Goal: Information Seeking & Learning: Learn about a topic

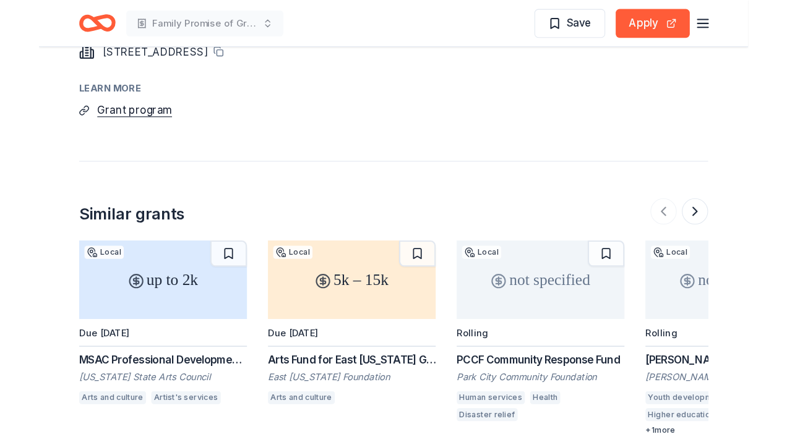
scroll to position [1025, 0]
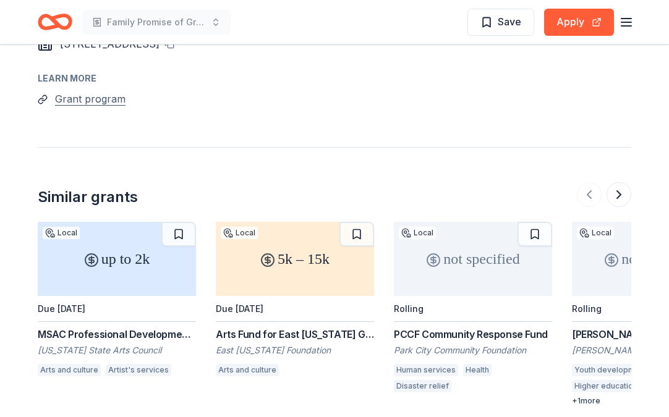
click at [96, 91] on button "Grant program" at bounding box center [90, 99] width 70 height 16
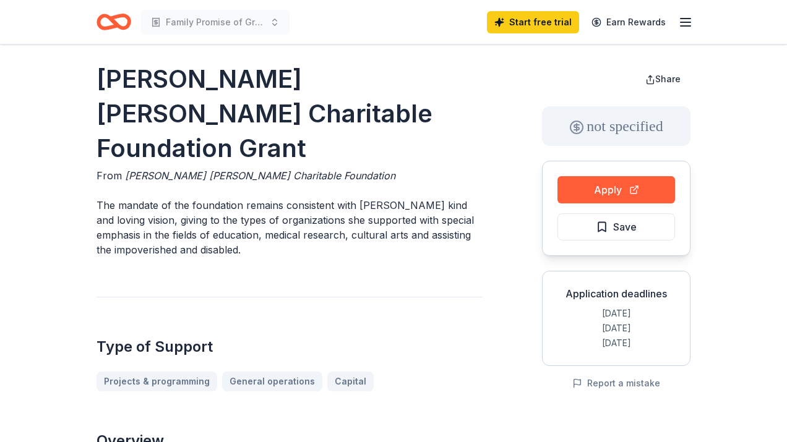
scroll to position [0, 0]
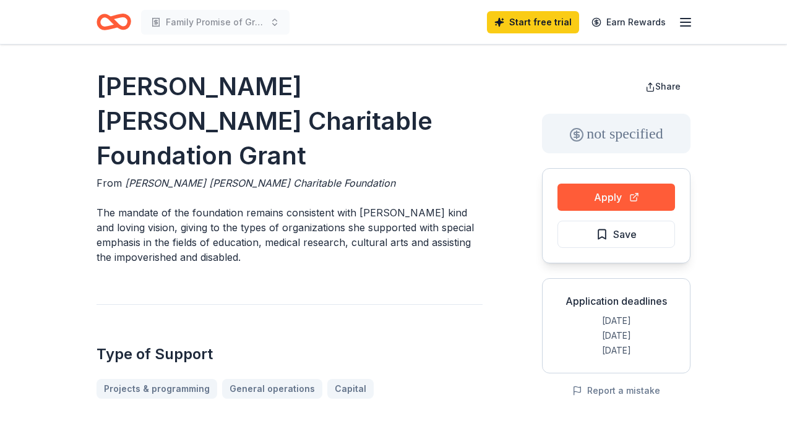
click at [110, 18] on icon "Home" at bounding box center [119, 21] width 19 height 12
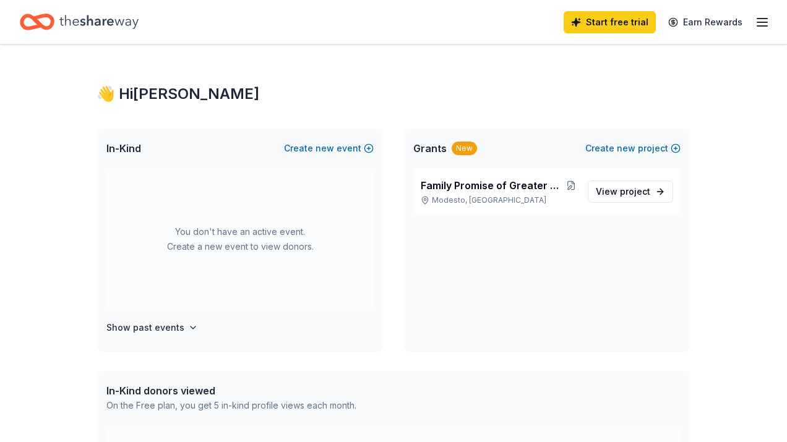
click at [128, 21] on icon "Home" at bounding box center [98, 21] width 79 height 25
click at [668, 24] on icon "button" at bounding box center [761, 22] width 15 height 15
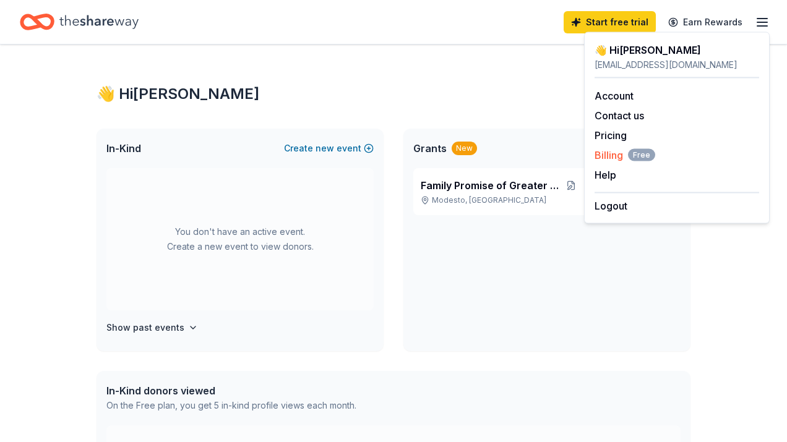
click at [613, 153] on span "Billing Free" at bounding box center [624, 155] width 61 height 15
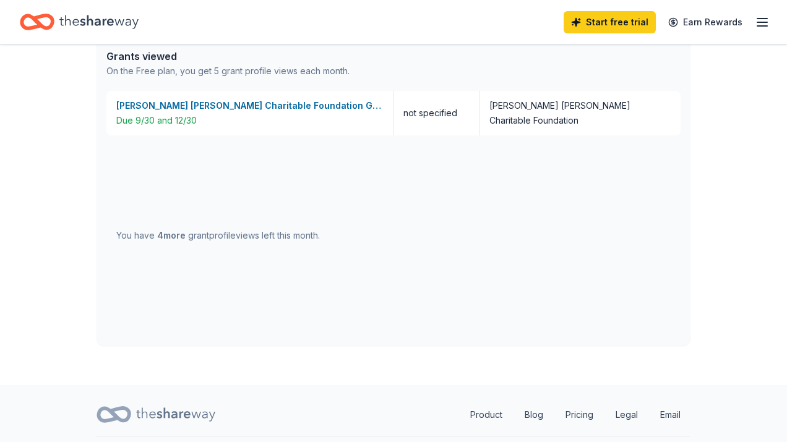
scroll to position [555, 0]
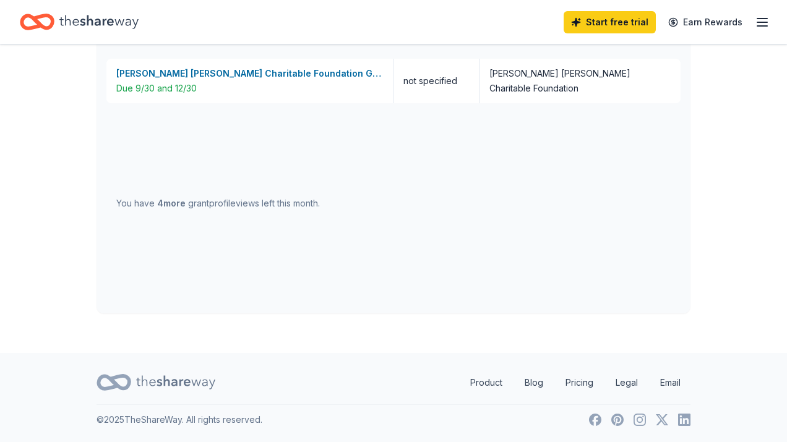
click at [90, 12] on icon "Home" at bounding box center [98, 21] width 79 height 25
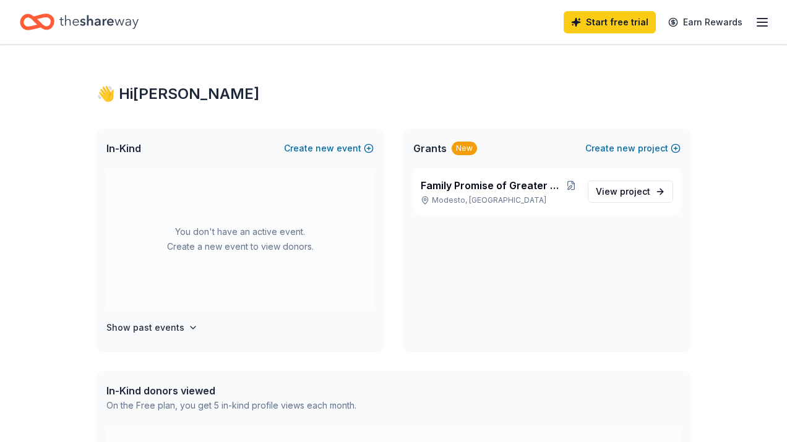
click at [762, 22] on line "button" at bounding box center [762, 22] width 10 height 0
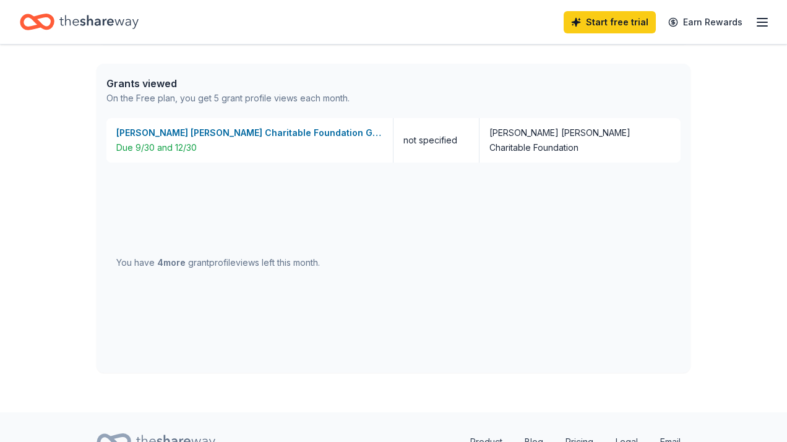
scroll to position [555, 0]
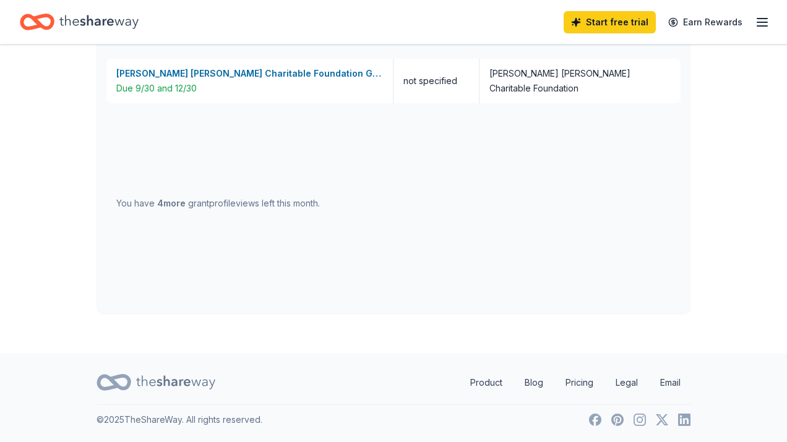
click at [168, 202] on span "4 more" at bounding box center [171, 203] width 28 height 11
